Goal: Transaction & Acquisition: Obtain resource

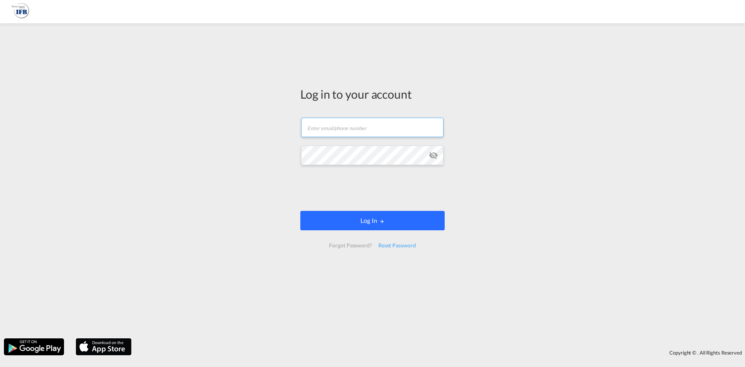
type input "[PERSON_NAME][EMAIL_ADDRESS][DOMAIN_NAME]"
click at [348, 215] on button "Log In" at bounding box center [372, 220] width 144 height 19
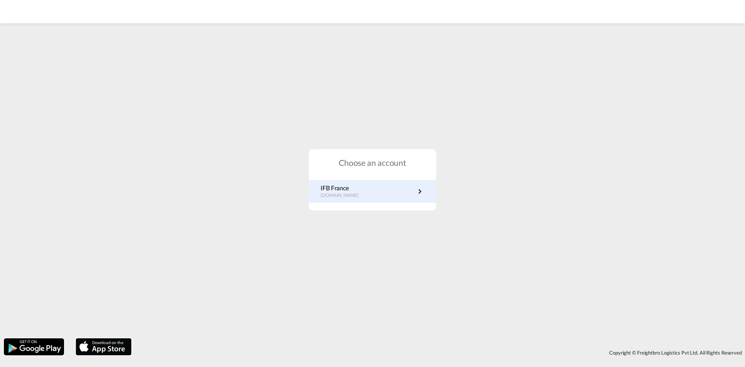
click at [373, 195] on link "IFB France [DOMAIN_NAME]" at bounding box center [373, 191] width 104 height 15
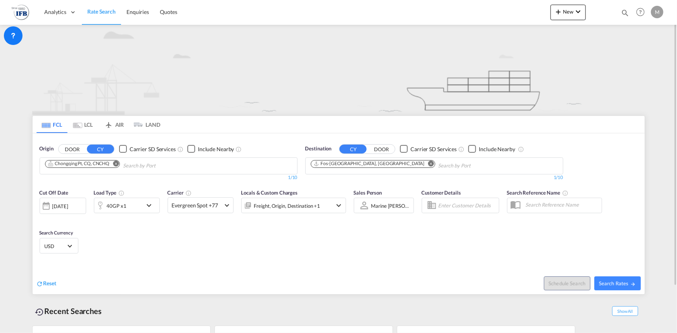
click at [193, 168] on input "Chips input." at bounding box center [160, 166] width 74 height 12
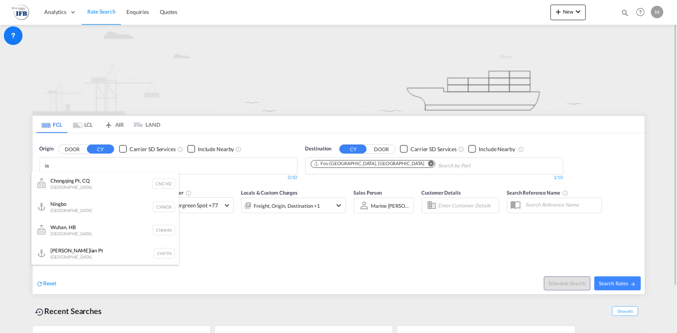
type input "i"
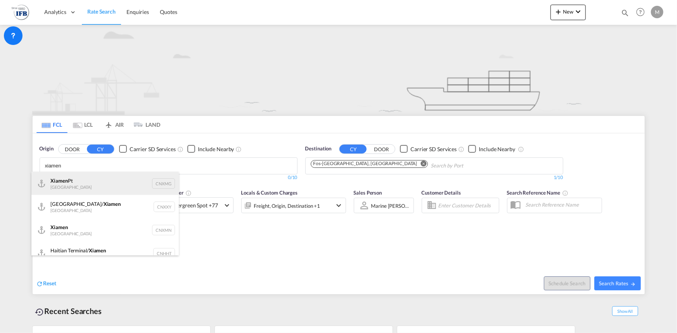
type input "xiamen"
click at [92, 181] on div "Xiamen Pt China CNXMG" at bounding box center [105, 183] width 148 height 23
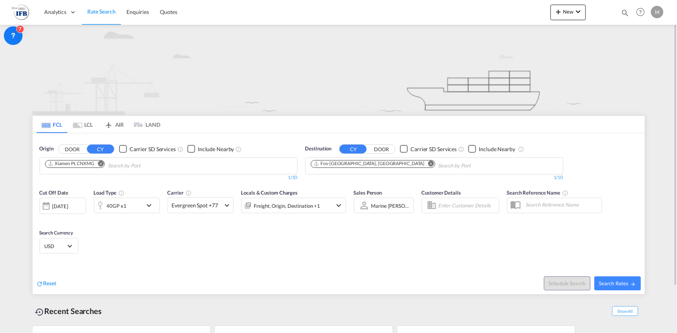
click at [145, 208] on md-icon "icon-chevron-down" at bounding box center [150, 205] width 13 height 9
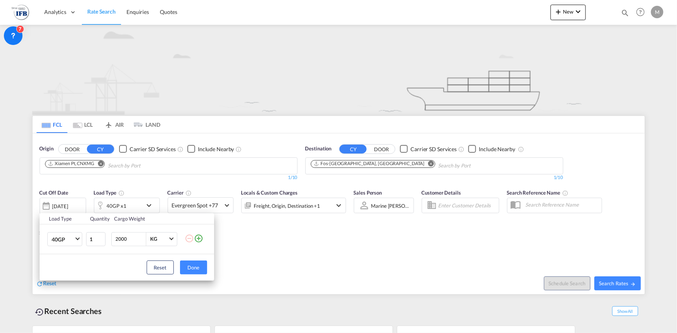
click at [68, 248] on td "40GP 20GP 40GP 40HC 45HC 20RE 40RE 40HR 20OT 40OT 20FR 40FR 40NR 20NR 45S 20TK …" at bounding box center [63, 239] width 46 height 30
click at [69, 244] on md-select-value "40GP" at bounding box center [66, 239] width 31 height 13
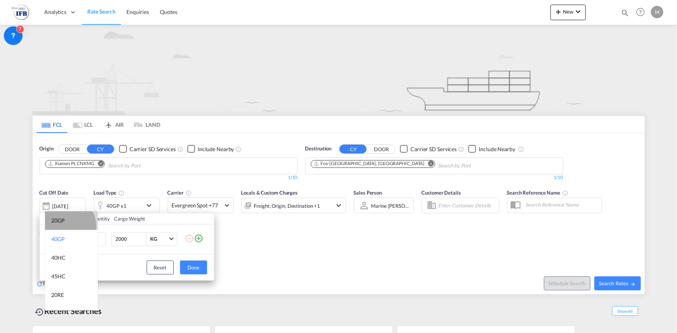
click at [68, 226] on md-option "20GP" at bounding box center [71, 221] width 53 height 19
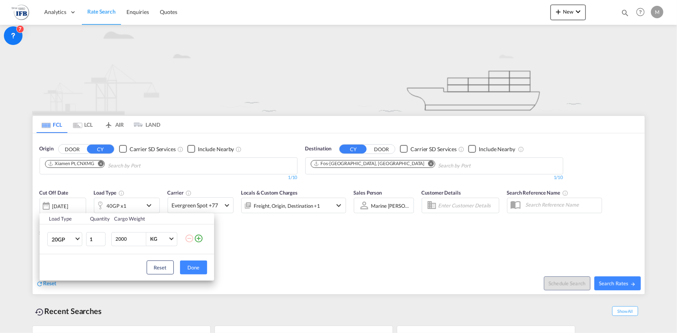
click at [118, 238] on input "2000" at bounding box center [130, 239] width 31 height 13
type input "27000"
click at [200, 271] on button "Done" at bounding box center [193, 268] width 27 height 14
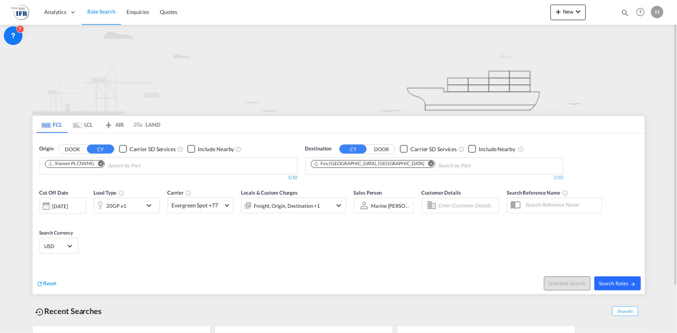
click at [612, 286] on button "Search Rates" at bounding box center [618, 284] width 47 height 14
type input "CNXMG to FRFOS / 29 Aug 2025"
